Goal: Navigation & Orientation: Find specific page/section

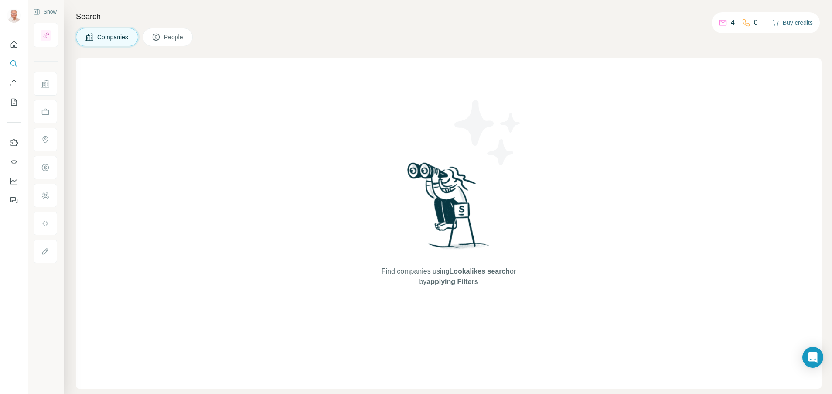
click at [789, 22] on button "Buy credits" at bounding box center [792, 23] width 41 height 12
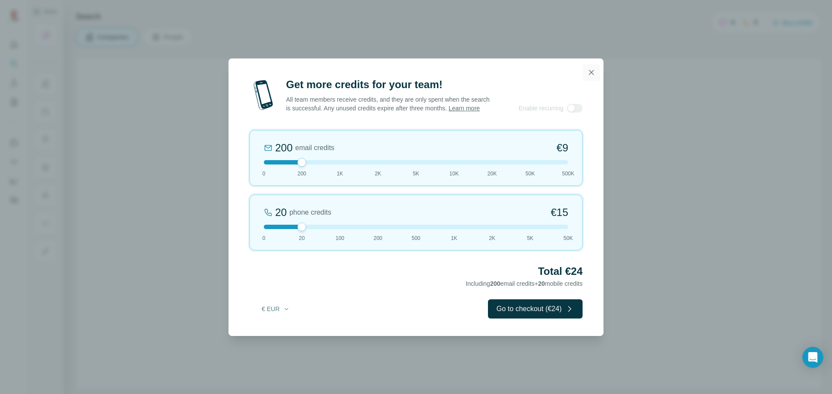
click at [591, 70] on icon "button" at bounding box center [591, 72] width 5 height 5
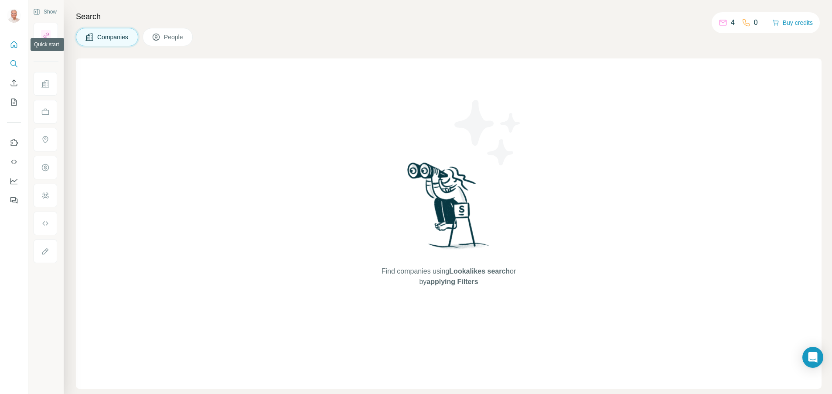
click at [12, 44] on icon "Quick start" at bounding box center [14, 44] width 9 height 9
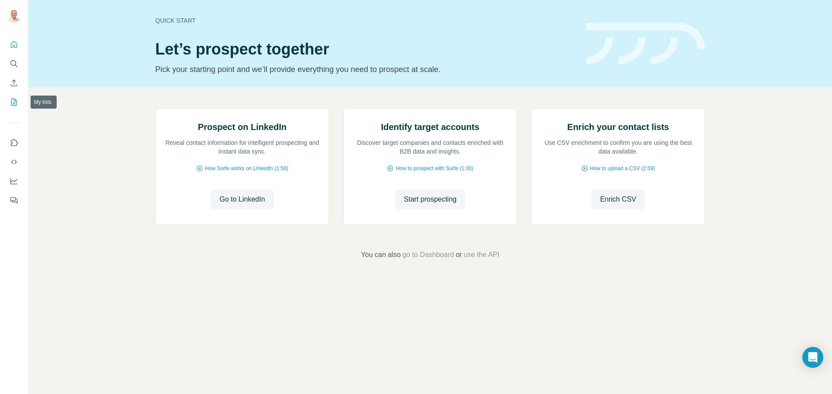
click at [13, 100] on icon "My lists" at bounding box center [14, 102] width 9 height 9
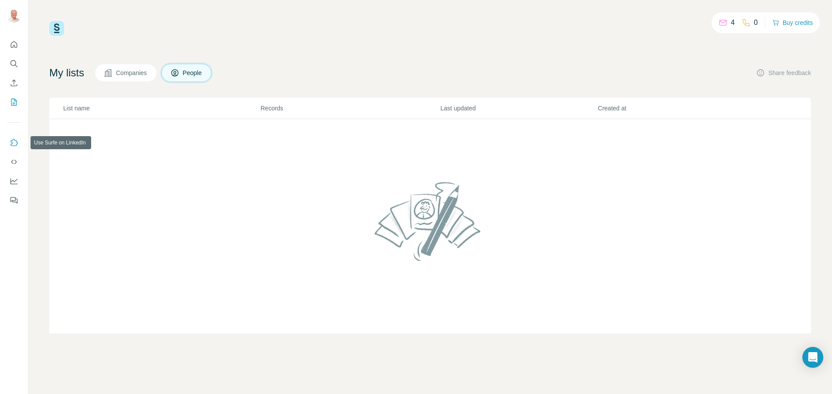
click at [17, 140] on icon "Use Surfe on LinkedIn" at bounding box center [14, 142] width 9 height 9
